Goal: Task Accomplishment & Management: Manage account settings

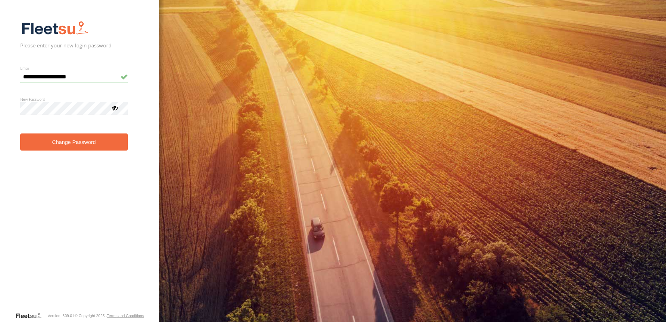
click at [91, 143] on button "Change Password" at bounding box center [74, 141] width 108 height 17
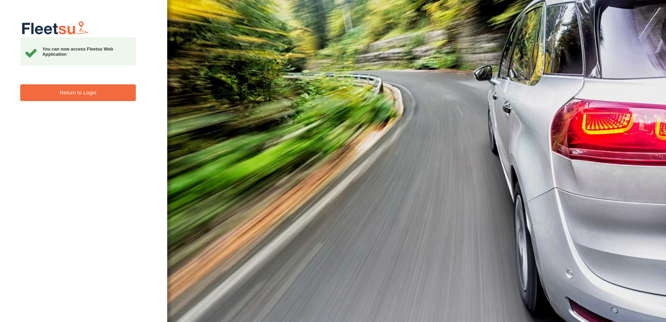
click at [97, 90] on link "Return to Login" at bounding box center [78, 92] width 116 height 17
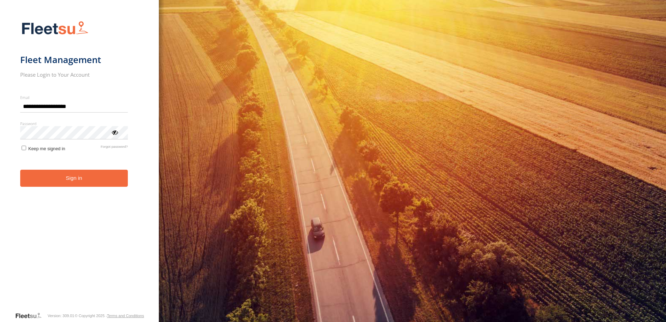
type input "**********"
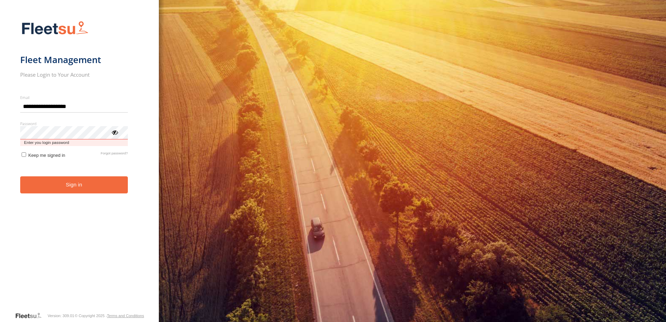
click at [20, 176] on button "Sign in" at bounding box center [74, 184] width 108 height 17
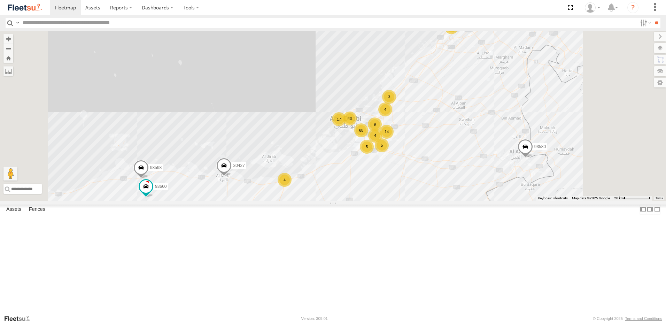
scroll to position [1219, 0]
click at [78, 21] on input "text" at bounding box center [328, 23] width 617 height 10
